Goal: Check status: Check status

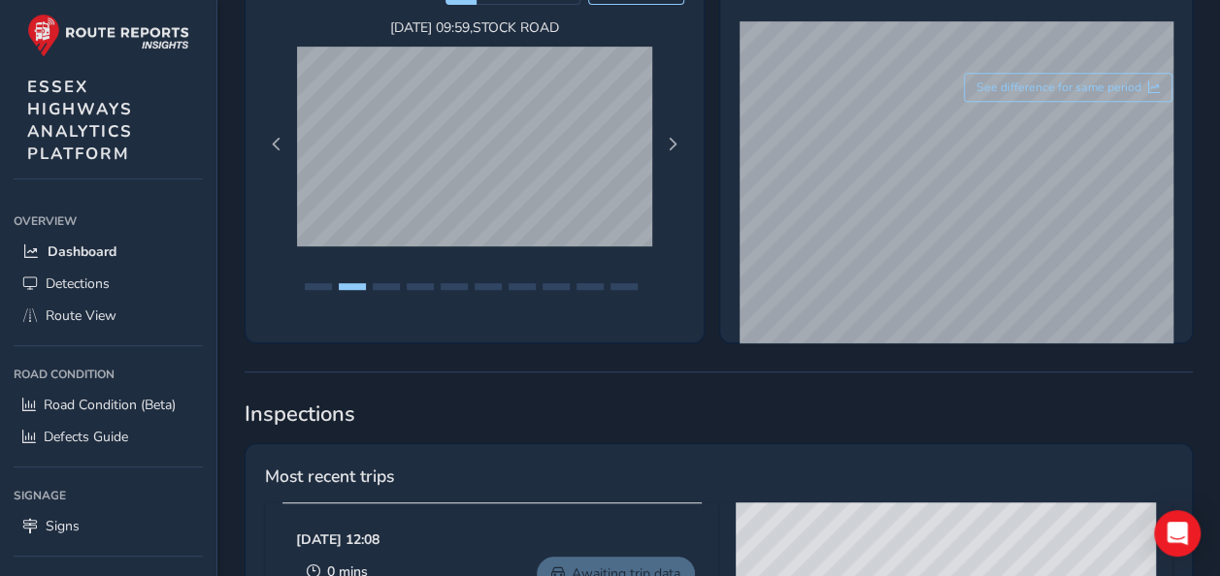
scroll to position [388, 0]
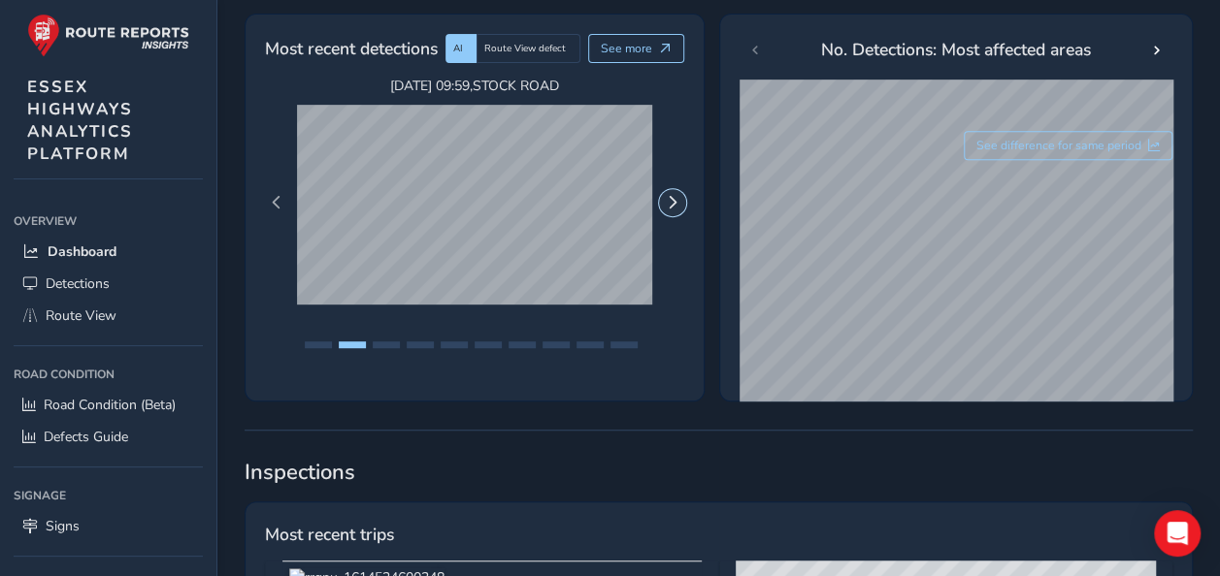
click at [668, 210] on span "Next Page" at bounding box center [673, 203] width 14 height 14
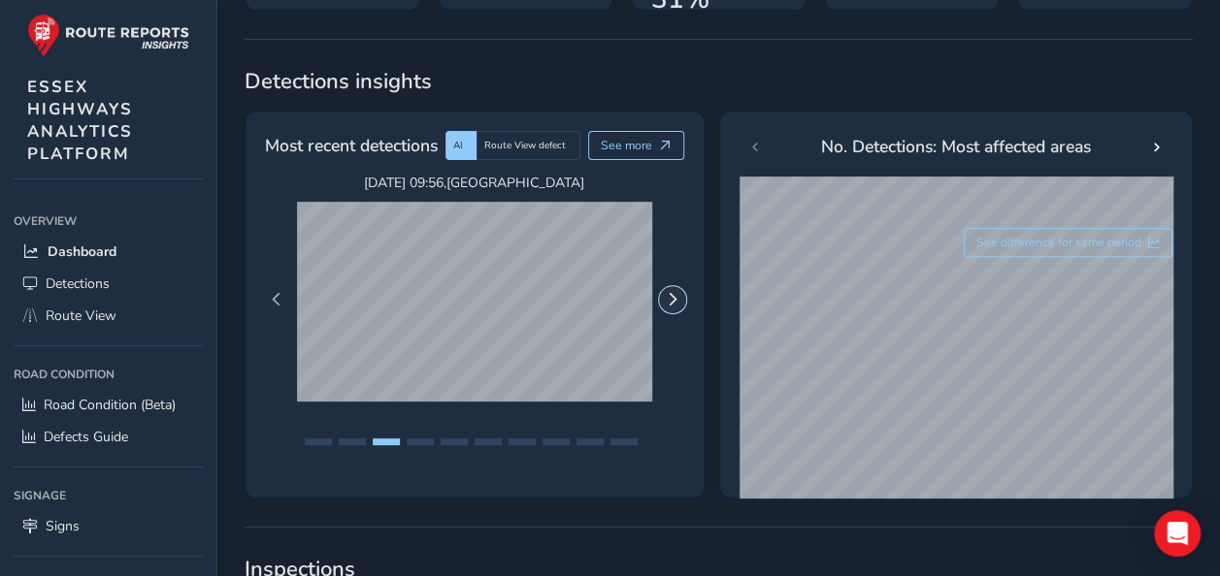
click at [668, 299] on span "Next Page" at bounding box center [673, 300] width 14 height 14
click at [276, 294] on span "Previous Page" at bounding box center [277, 300] width 14 height 14
click at [663, 301] on button "Next Page" at bounding box center [672, 299] width 27 height 27
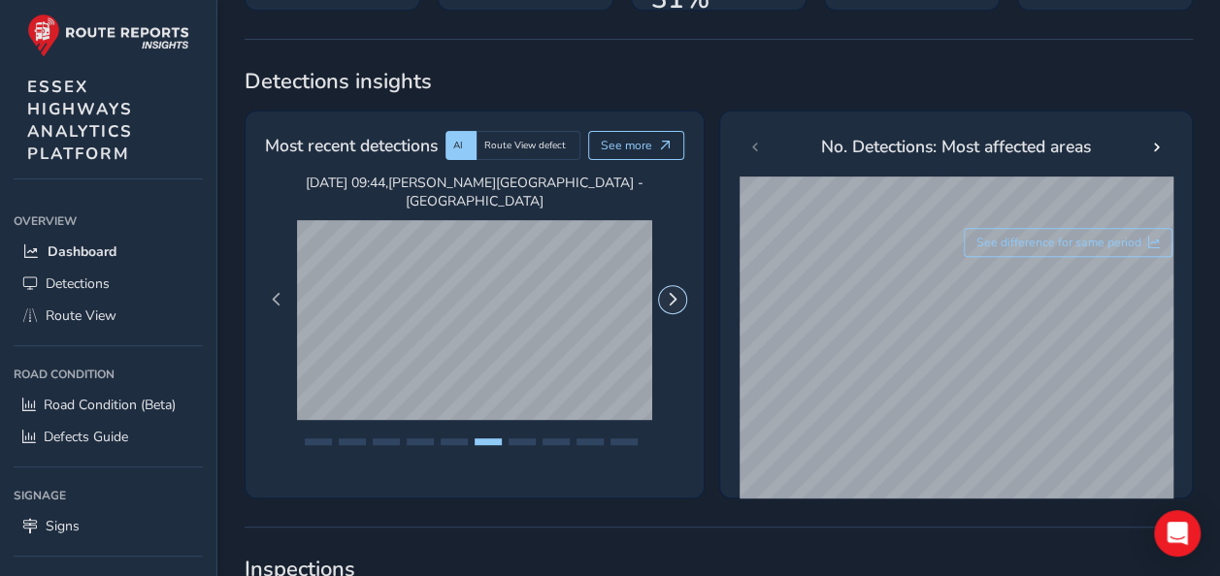
click at [663, 301] on button "Next Page" at bounding box center [672, 299] width 27 height 27
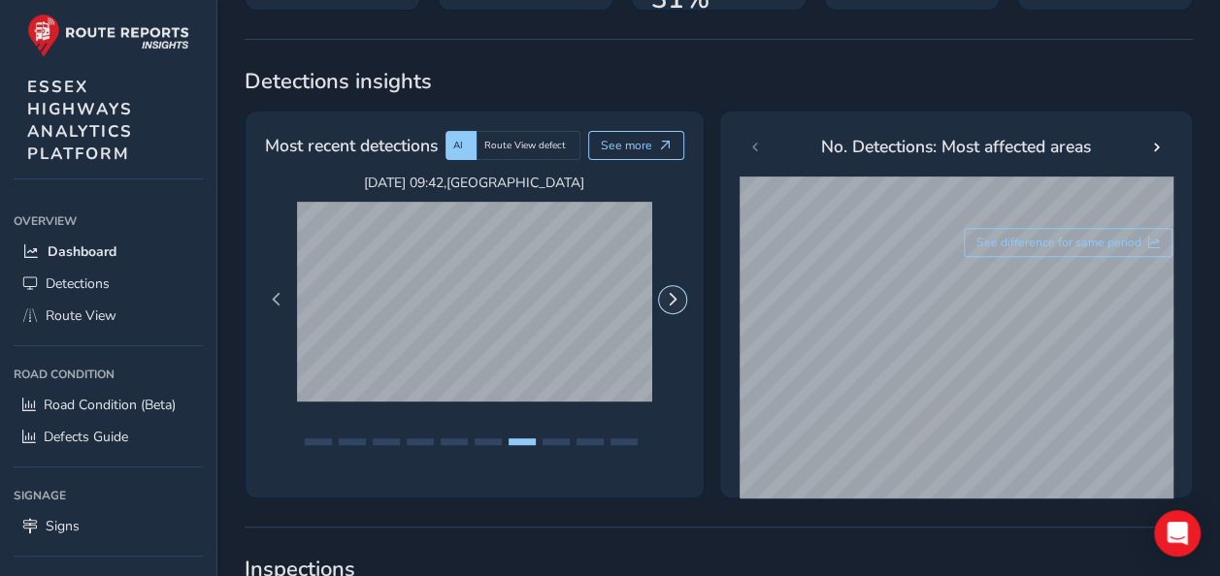
click at [663, 301] on button "Next Page" at bounding box center [672, 299] width 27 height 27
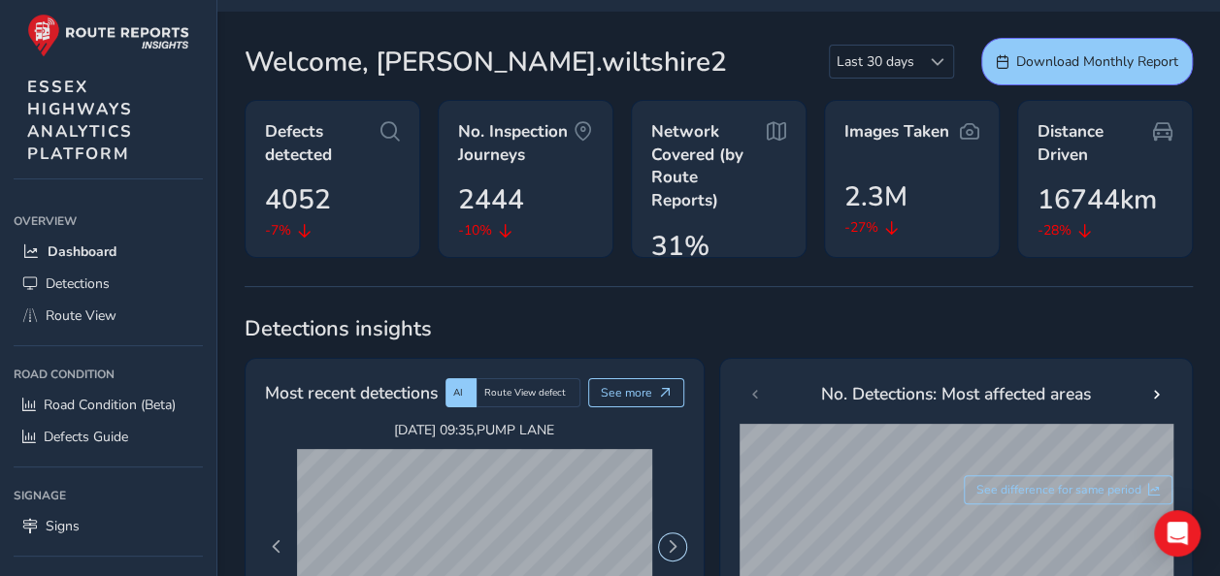
scroll to position [0, 0]
